Goal: Information Seeking & Learning: Learn about a topic

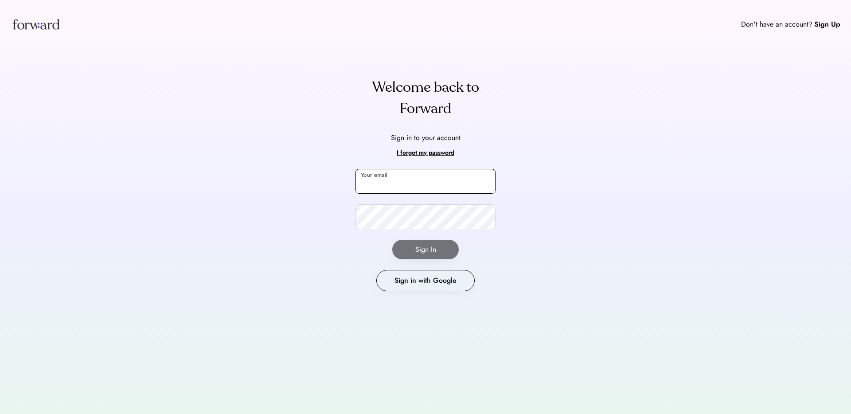
click at [383, 183] on input "email" at bounding box center [425, 181] width 140 height 25
type input "**********"
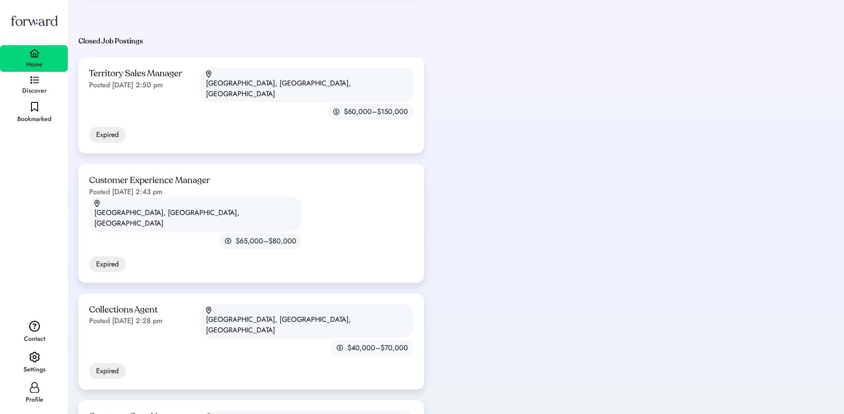
scroll to position [237, 0]
click at [208, 174] on div "Customer Experience Manager" at bounding box center [149, 180] width 121 height 12
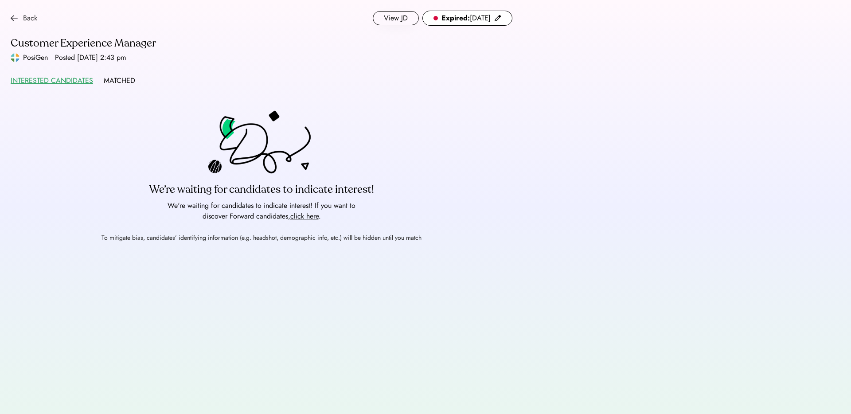
click at [22, 18] on div "Back" at bounding box center [24, 18] width 27 height 11
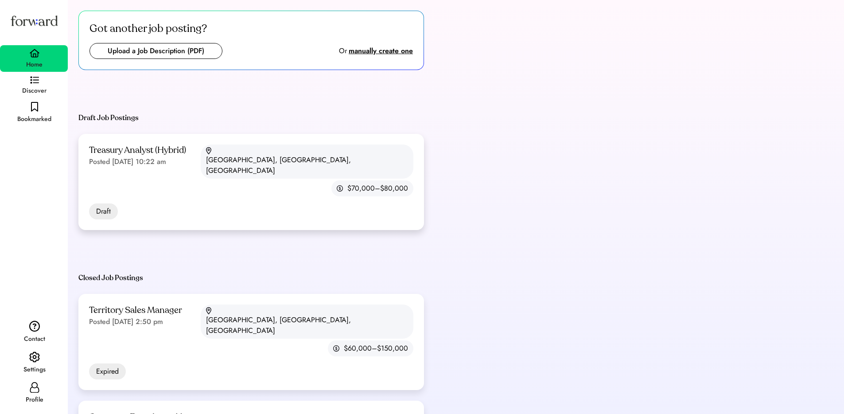
click at [216, 154] on div "Treasury Analyst (Hybrid) Posted [DATE] 10:22 am [GEOGRAPHIC_DATA], [GEOGRAPHIC…" at bounding box center [251, 170] width 324 height 52
